Goal: Task Accomplishment & Management: Complete application form

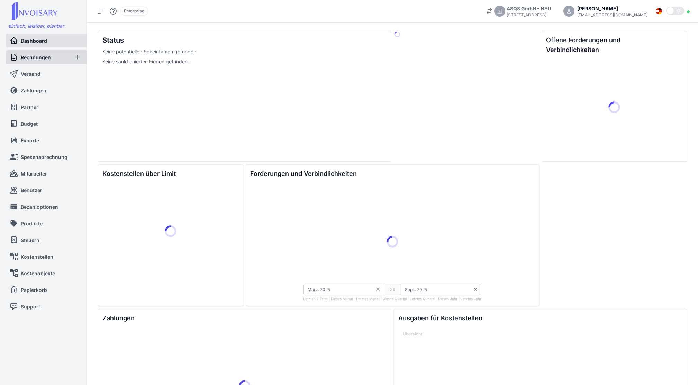
click at [48, 59] on span "Rechnungen" at bounding box center [36, 57] width 30 height 7
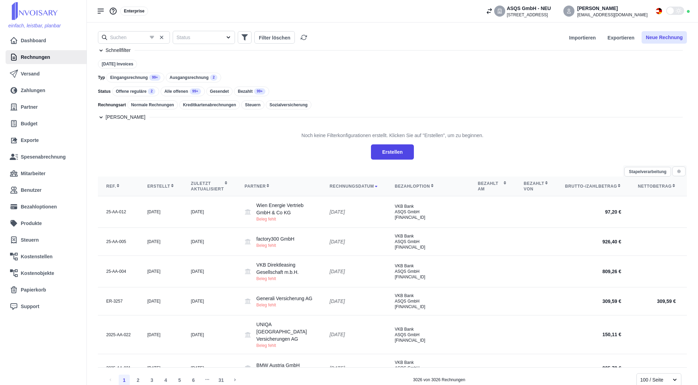
click at [668, 36] on button "Neue Rechnung" at bounding box center [663, 37] width 45 height 12
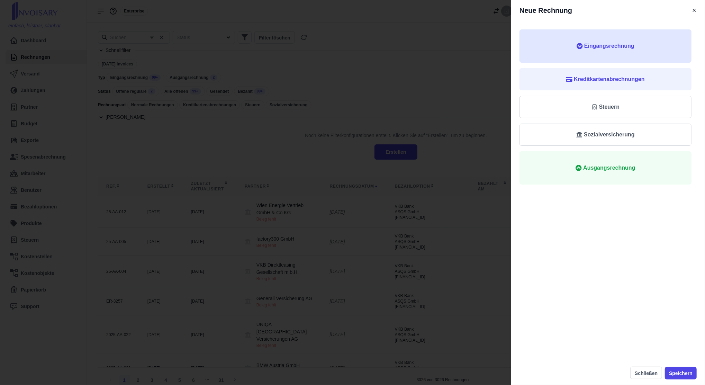
click at [613, 52] on button "Eingangsrechnung" at bounding box center [605, 45] width 172 height 33
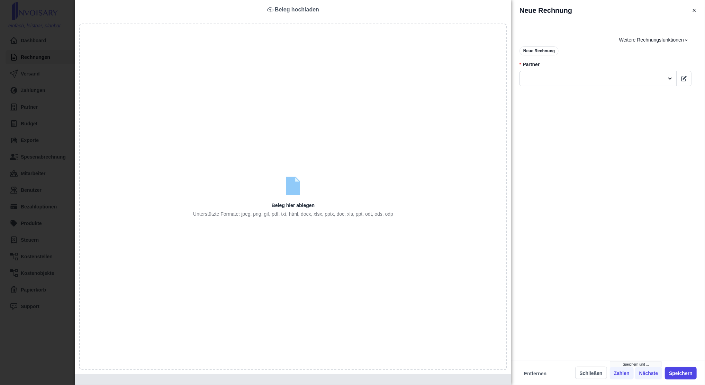
click at [54, 194] on div "Neue Rechnung Beleg hochladen Beleg hier ablegen Unterstützte Formate: jpeg, pn…" at bounding box center [352, 192] width 705 height 385
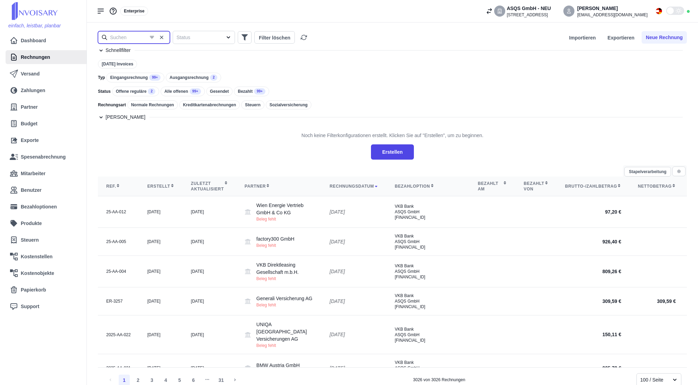
click at [132, 35] on input "text" at bounding box center [134, 37] width 72 height 12
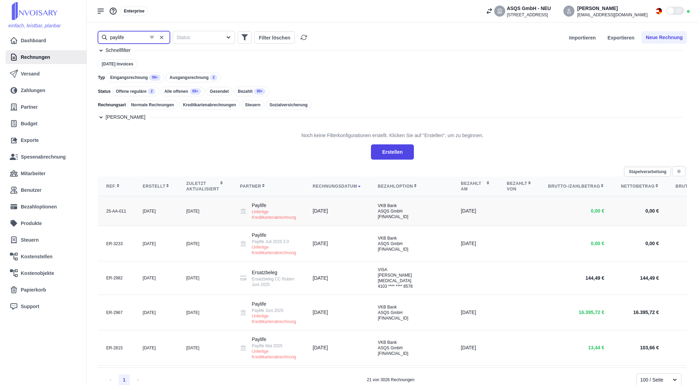
type input "paylife"
click at [194, 211] on td "[DATE]" at bounding box center [205, 211] width 54 height 30
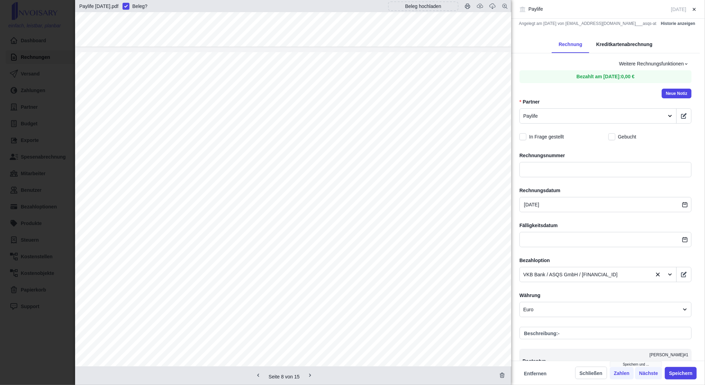
scroll to position [4949, 0]
click at [617, 49] on div "Kreditkartenabrechnung" at bounding box center [624, 45] width 70 height 16
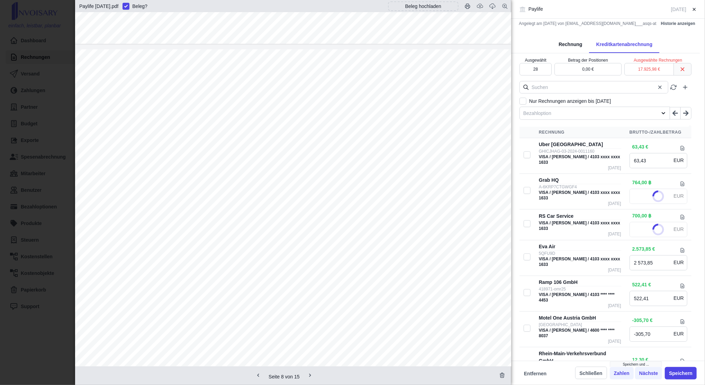
type input "20,55"
type input "18,83"
type input "430,18"
click at [589, 115] on div at bounding box center [588, 113] width 130 height 9
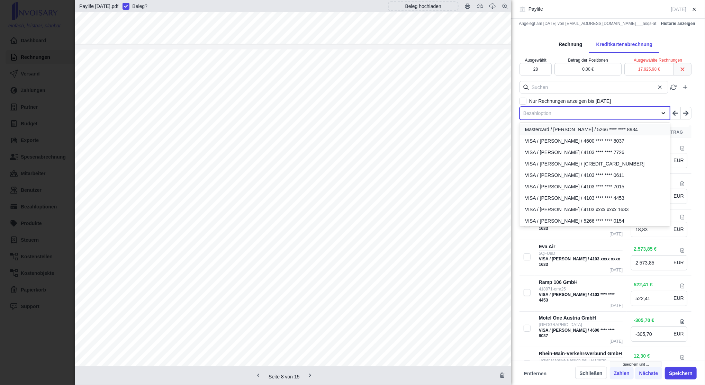
type input "s"
type input "71,54"
type input "128,09"
type input "16,22"
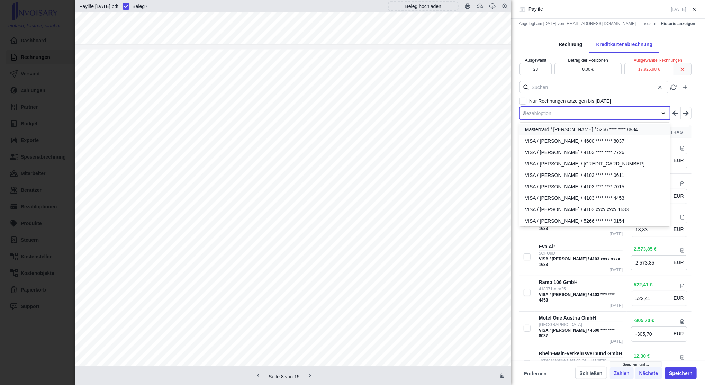
type input "91,53"
type input "7,17"
type input "326,19"
type input "sa"
type input "128,09"
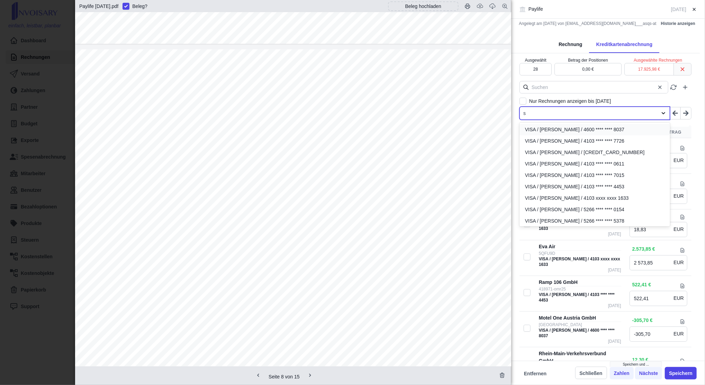
type input "179,32"
type input "17,08"
type input "763,36"
type input "1 619,68"
type input "350,93"
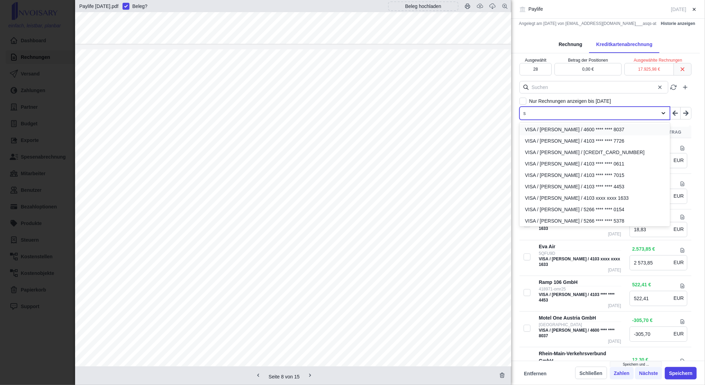
type input "1 619,68"
type input "2,93"
type input "11,38"
type input "11,55"
type input "19,60"
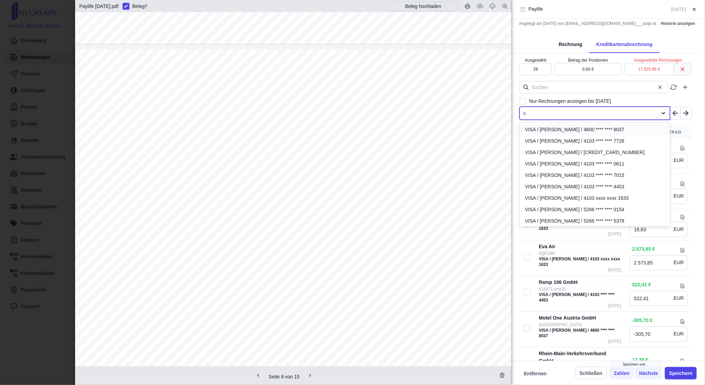
type input "34,81"
type input "642,15"
type input "2,93"
type input "171,51"
type input "4 935,74"
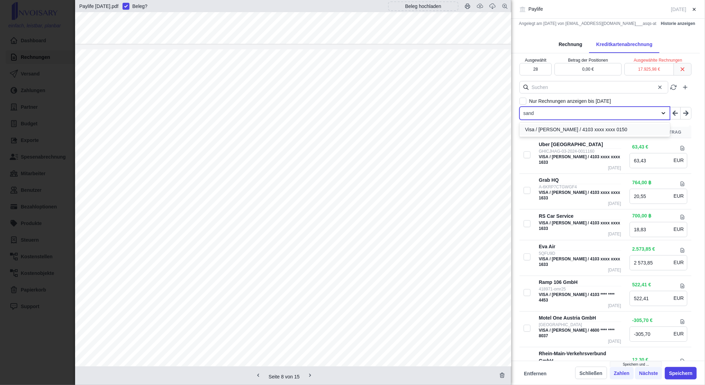
type input "sandr"
click at [577, 128] on span "Visa / [PERSON_NAME] / 4103 xxxx xxxx 0150" at bounding box center [576, 129] width 102 height 7
checkbox input "true"
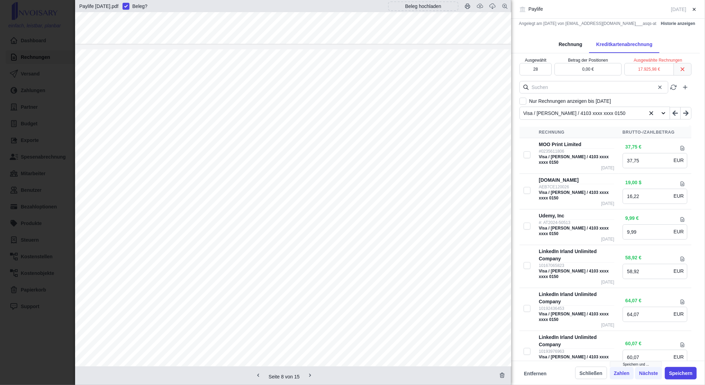
click at [577, 128] on th "Rechnung" at bounding box center [577, 132] width 84 height 11
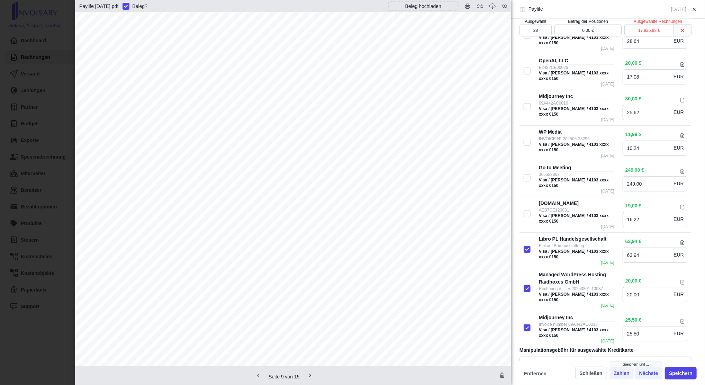
scroll to position [5064, 0]
click at [555, 315] on link "Midjourney Inc" at bounding box center [556, 318] width 34 height 6
click at [85, 197] on div at bounding box center [293, 242] width 436 height 617
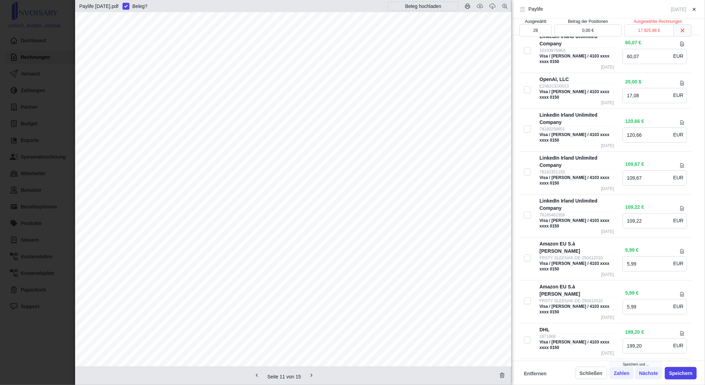
scroll to position [0, 0]
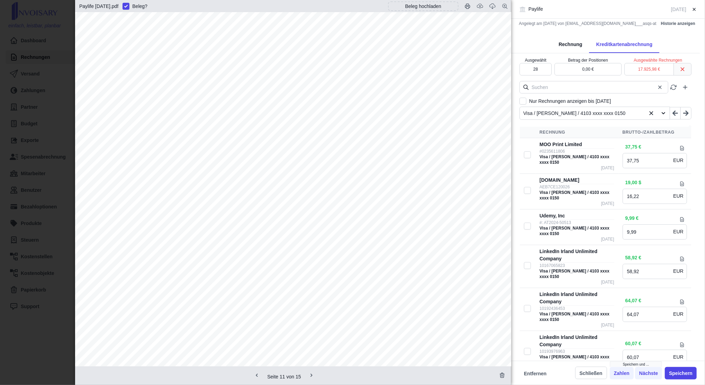
click at [583, 109] on div at bounding box center [582, 113] width 119 height 9
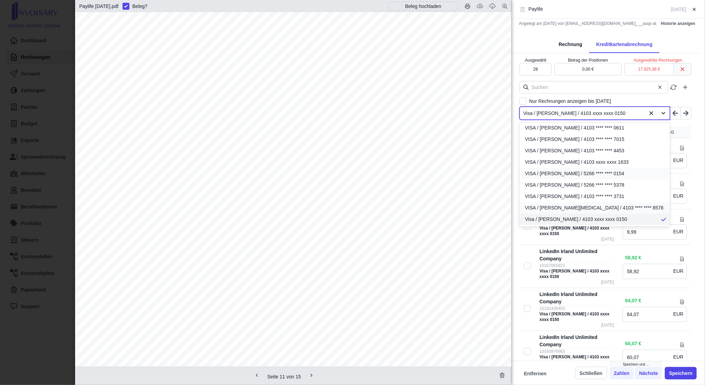
scroll to position [47, 0]
click at [585, 207] on span "VISA / [PERSON_NAME][MEDICAL_DATA] / 4103 **** **** 8578" at bounding box center [594, 207] width 138 height 7
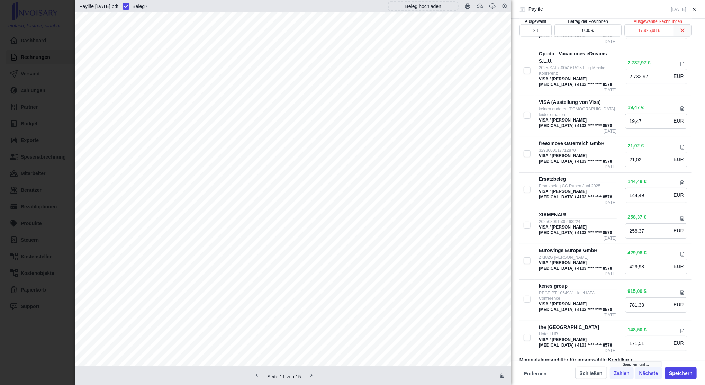
scroll to position [598, 0]
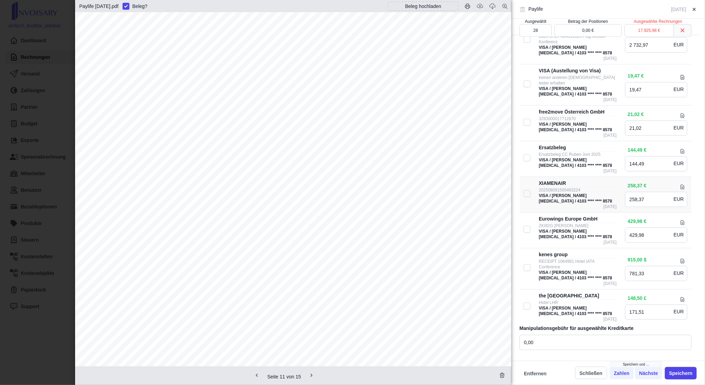
click at [528, 190] on input "checkbox" at bounding box center [527, 193] width 7 height 7
checkbox input "true"
type input "29"
type input "18.184,35 €"
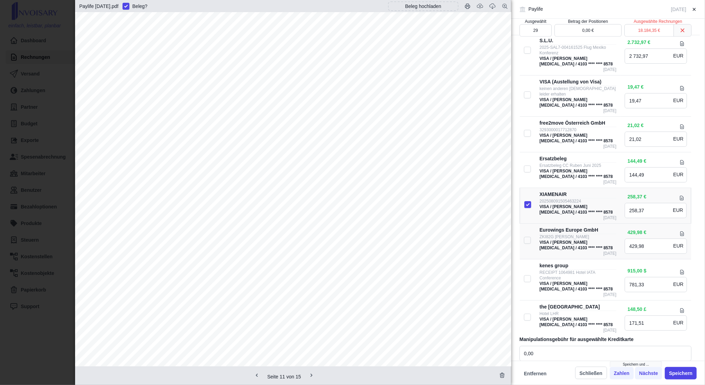
click at [529, 237] on input "checkbox" at bounding box center [527, 240] width 7 height 7
checkbox input "true"
type input "30"
type input "18.614,33 €"
click at [528, 275] on input "checkbox" at bounding box center [527, 278] width 7 height 7
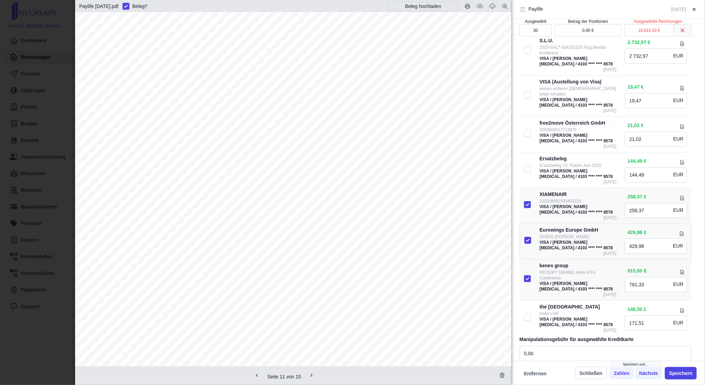
checkbox input "true"
type input "31"
type input "19.395,66 €"
click at [527, 313] on input "checkbox" at bounding box center [527, 316] width 7 height 7
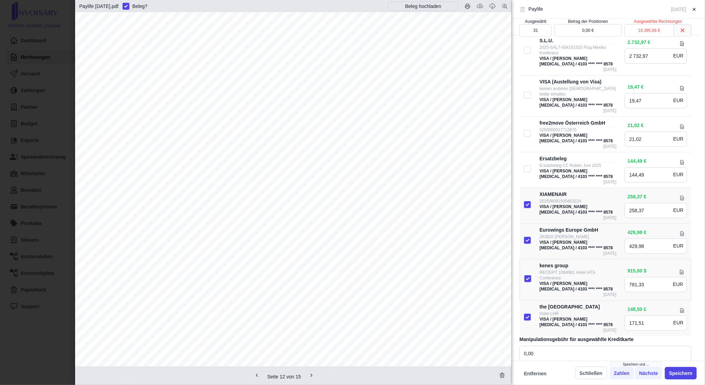
checkbox input "true"
type input "32"
type input "19.567,17 €"
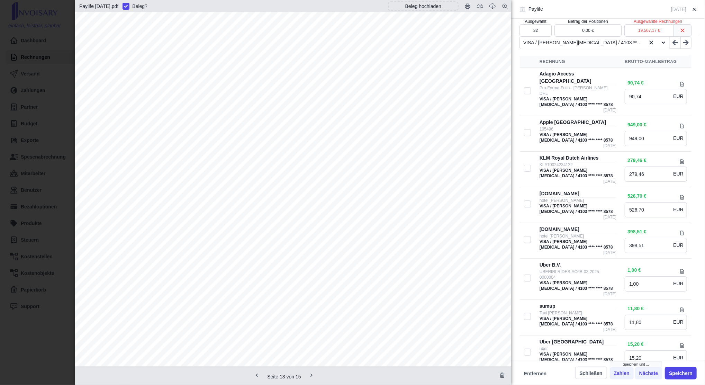
scroll to position [0, 0]
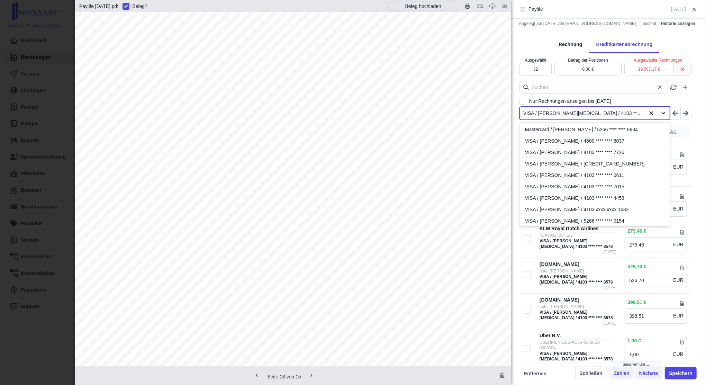
click at [571, 109] on div at bounding box center [582, 113] width 119 height 9
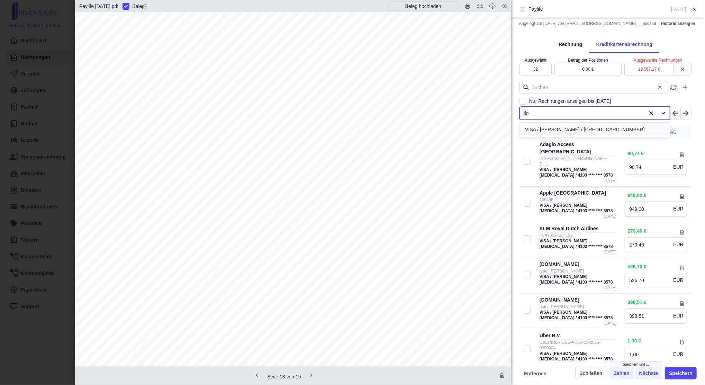
type input "dor"
click at [572, 130] on span "VISA / [PERSON_NAME] / [CREDIT_CARD_NUMBER]" at bounding box center [584, 129] width 119 height 7
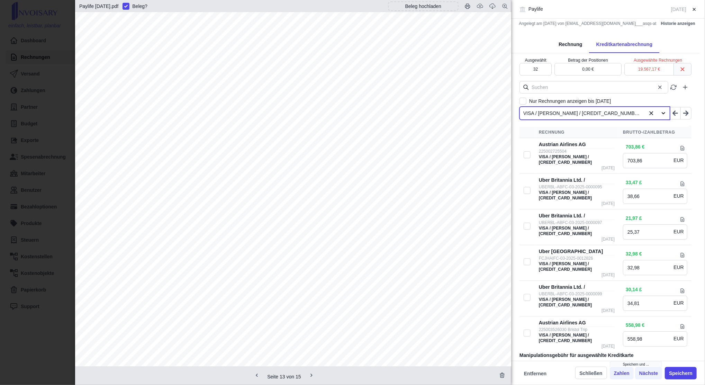
scroll to position [34, 0]
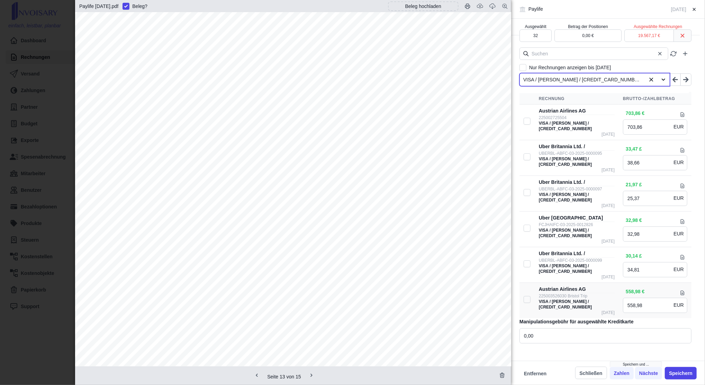
click at [526, 298] on input "checkbox" at bounding box center [527, 299] width 7 height 7
checkbox input "true"
type input "33"
type input "20.126,15 €"
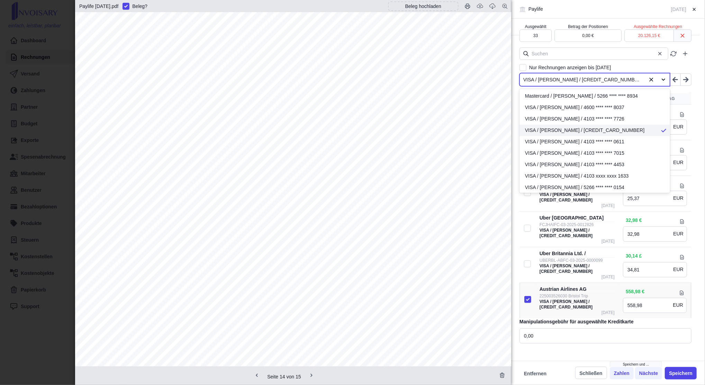
click at [583, 82] on div at bounding box center [582, 79] width 119 height 9
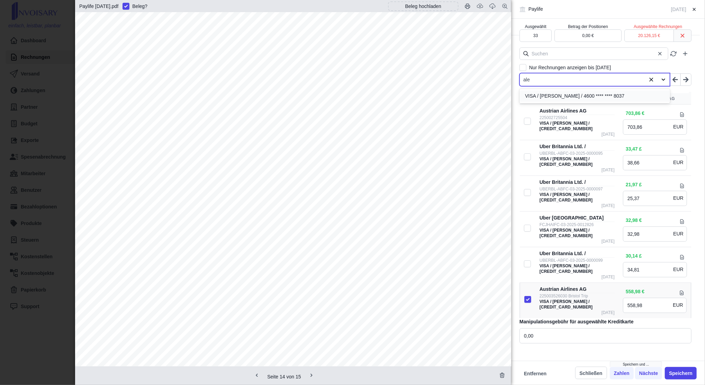
type input "[PERSON_NAME]"
click at [584, 94] on span "VISA / [PERSON_NAME] / 4600 **** **** 8037" at bounding box center [574, 95] width 99 height 7
checkbox input "false"
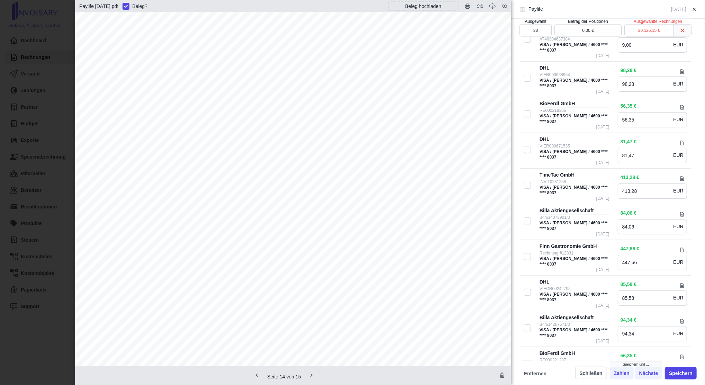
scroll to position [671, 0]
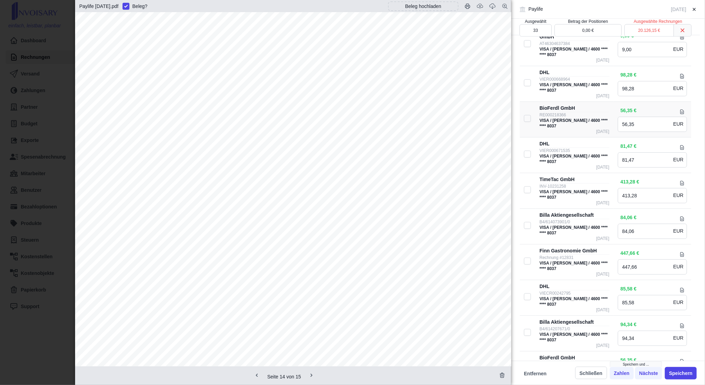
click at [529, 115] on input "checkbox" at bounding box center [527, 118] width 7 height 7
checkbox input "true"
type input "34"
type input "20.182,50 €"
click at [528, 186] on input "checkbox" at bounding box center [527, 189] width 7 height 7
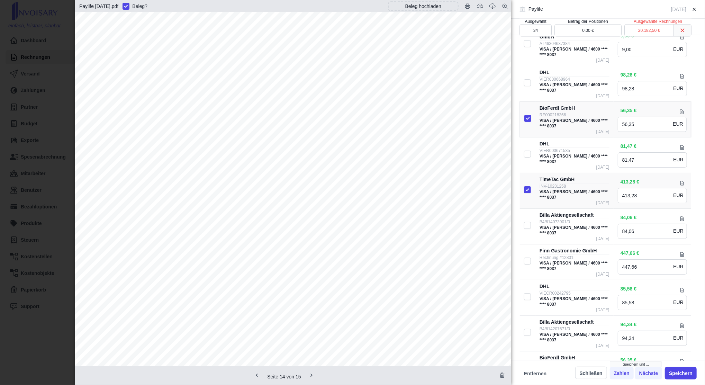
checkbox input "true"
type input "35"
type input "20.595,78 €"
click at [528, 257] on input "checkbox" at bounding box center [527, 260] width 7 height 7
checkbox input "true"
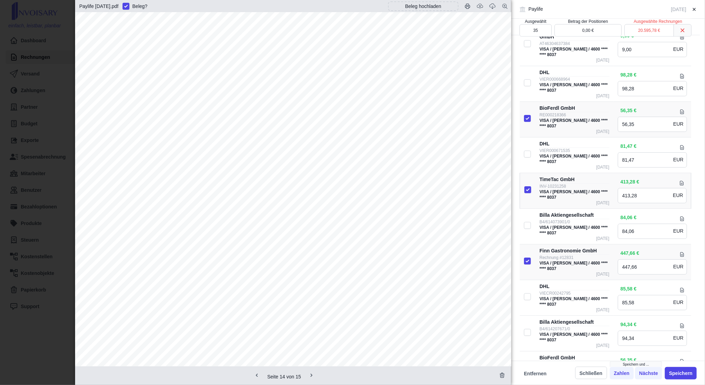
type input "36"
type input "21.043,44 €"
click at [525, 151] on input "checkbox" at bounding box center [527, 154] width 7 height 7
checkbox input "true"
type input "37"
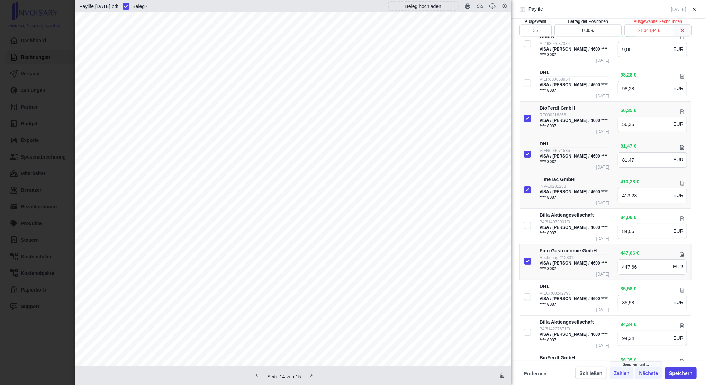
type input "21.124,91 €"
click at [528, 79] on input "checkbox" at bounding box center [527, 82] width 7 height 7
checkbox input "true"
type input "38"
type input "21.223,19 €"
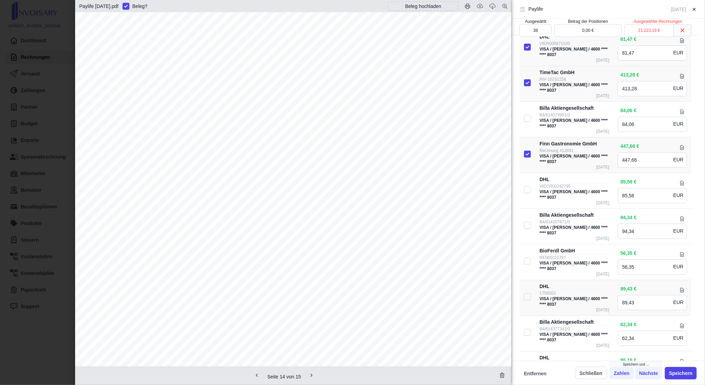
scroll to position [749, 0]
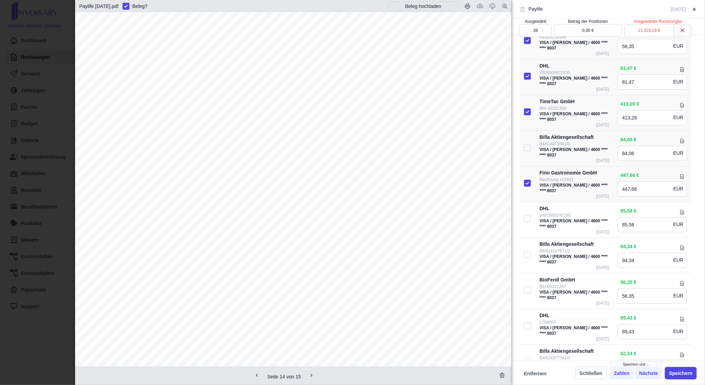
click at [526, 144] on input "checkbox" at bounding box center [527, 147] width 7 height 7
checkbox input "true"
type input "39"
type input "21.307,25 €"
click at [526, 215] on input "checkbox" at bounding box center [527, 218] width 7 height 7
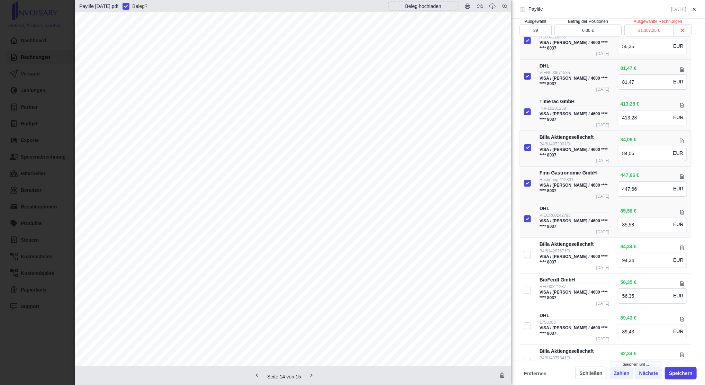
checkbox input "true"
type input "40"
type input "21.392,83 €"
click at [529, 251] on input "checkbox" at bounding box center [527, 254] width 7 height 7
checkbox input "true"
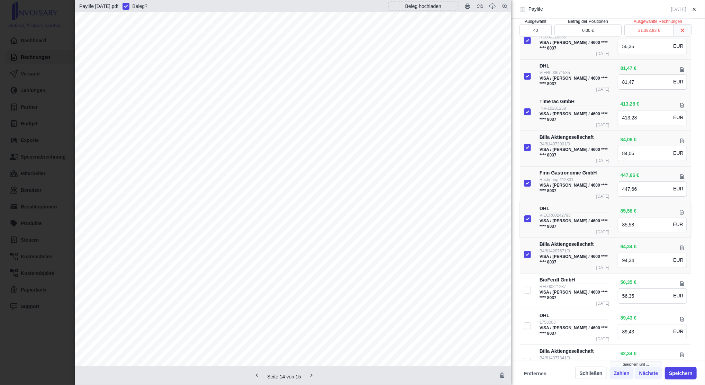
type input "41"
type input "21.487,17 €"
click at [526, 286] on input "checkbox" at bounding box center [527, 289] width 7 height 7
checkbox input "true"
type input "42"
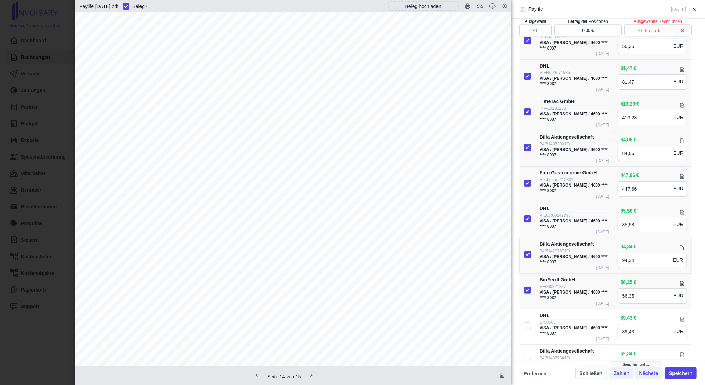
type input "21.543,52 €"
click at [527, 309] on td at bounding box center [528, 327] width 16 height 36
click at [528, 322] on input "checkbox" at bounding box center [527, 325] width 7 height 7
checkbox input "true"
type input "43"
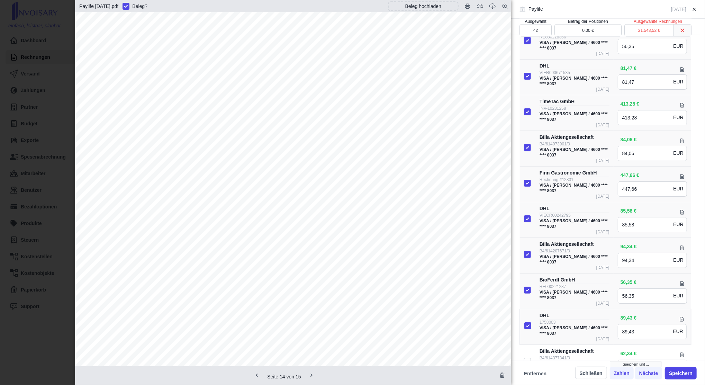
type input "21.632,95 €"
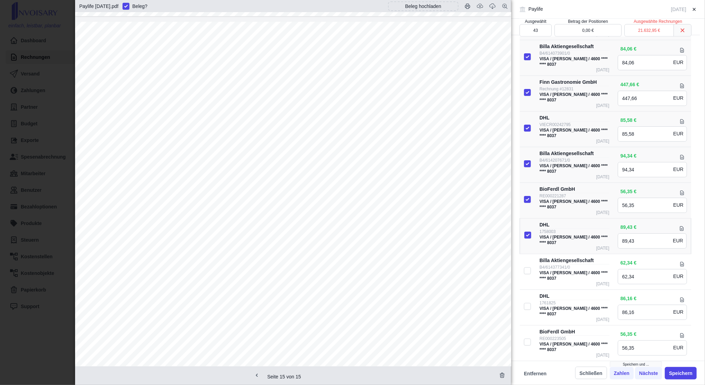
scroll to position [854, 0]
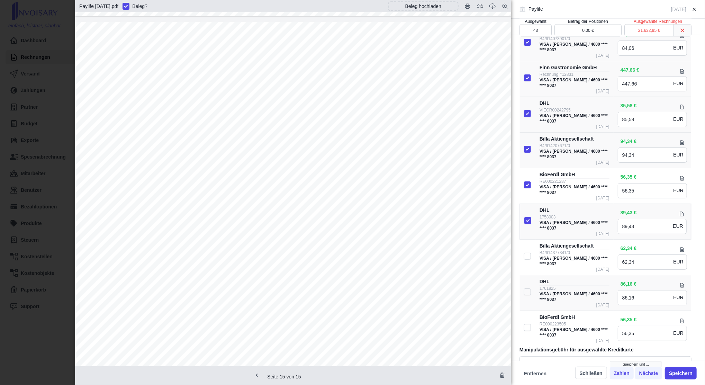
click at [527, 288] on input "checkbox" at bounding box center [527, 291] width 7 height 7
checkbox input "true"
type input "44"
type input "21.719,11 €"
click at [529, 253] on input "checkbox" at bounding box center [527, 256] width 7 height 7
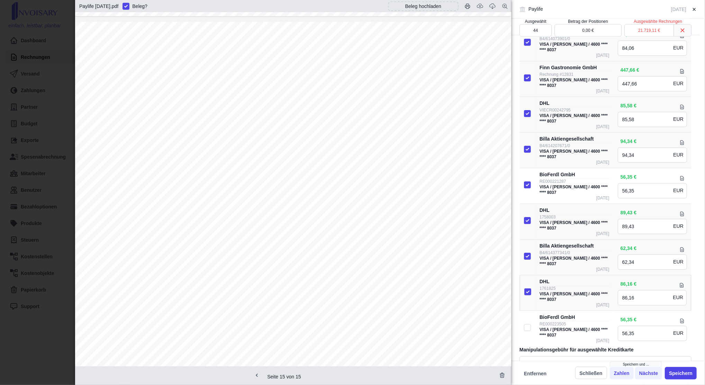
checkbox input "true"
type input "45"
type input "21.781,45 €"
click at [84, 313] on div at bounding box center [293, 331] width 436 height 619
click at [81, 195] on div at bounding box center [293, 331] width 436 height 619
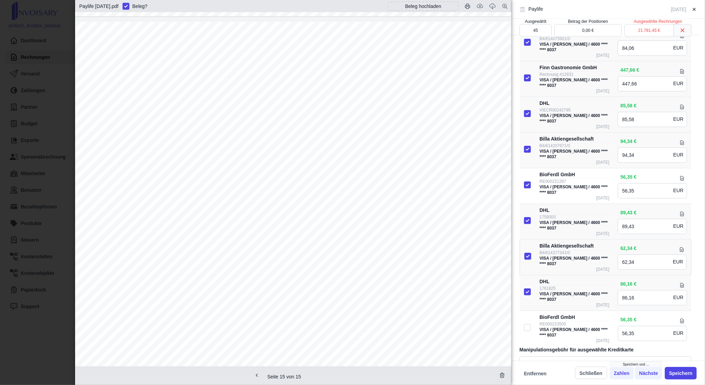
click at [89, 175] on div at bounding box center [293, 331] width 436 height 619
click at [90, 139] on div at bounding box center [293, 238] width 436 height 617
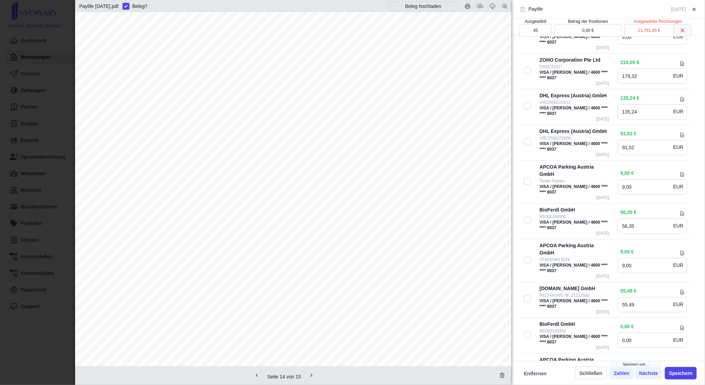
scroll to position [341, 0]
click at [77, 197] on div at bounding box center [293, 238] width 436 height 617
click at [90, 214] on div at bounding box center [293, 207] width 436 height 617
